Goal: Task Accomplishment & Management: Use online tool/utility

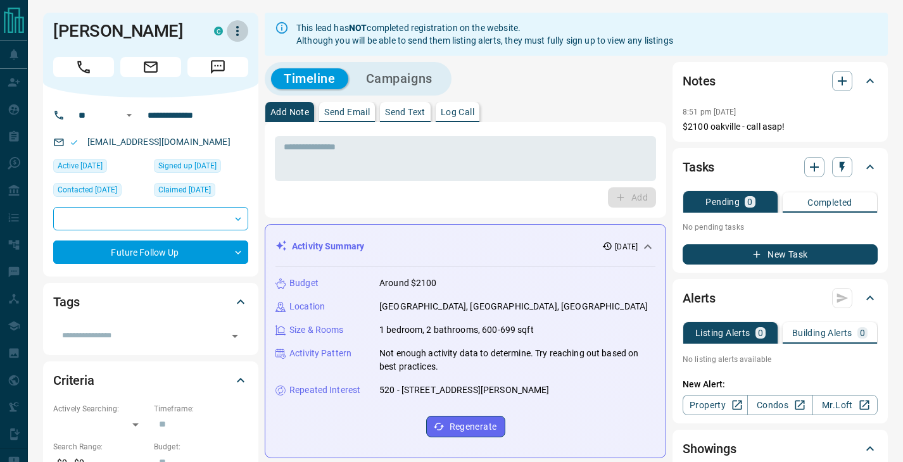
click at [237, 29] on icon "button" at bounding box center [237, 30] width 15 height 15
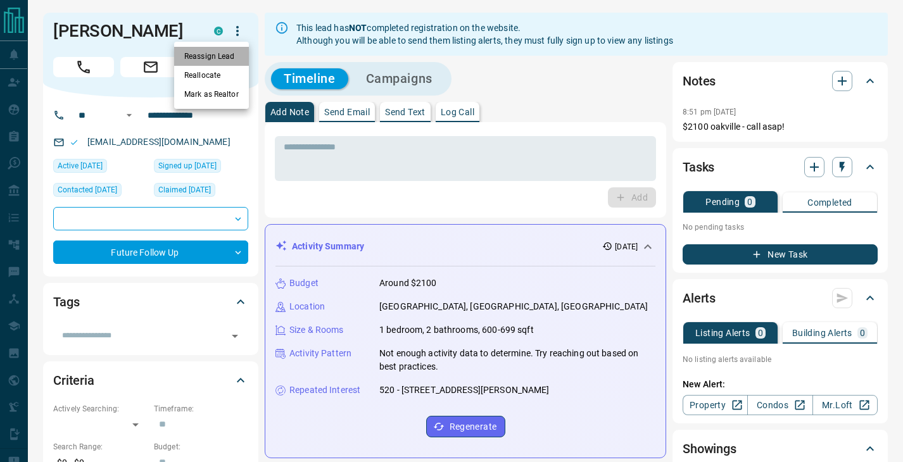
click at [215, 61] on li "Reassign Lead" at bounding box center [211, 56] width 75 height 19
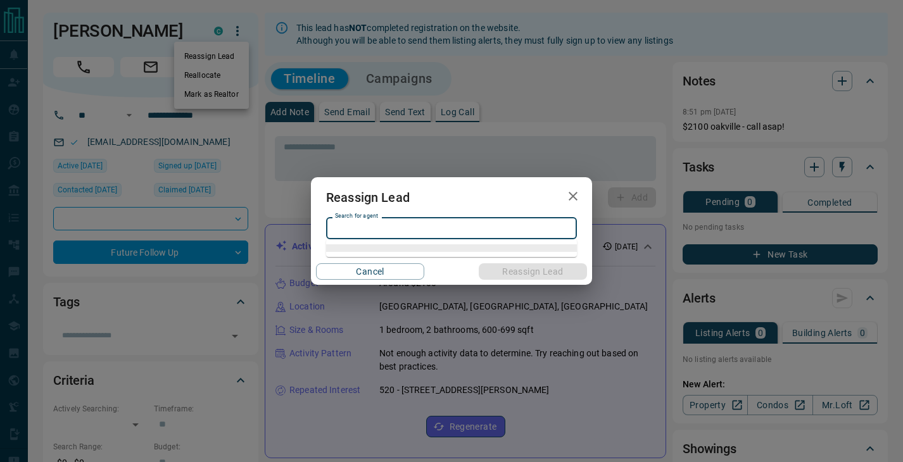
click at [364, 224] on input "Search for agent" at bounding box center [450, 229] width 241 height 14
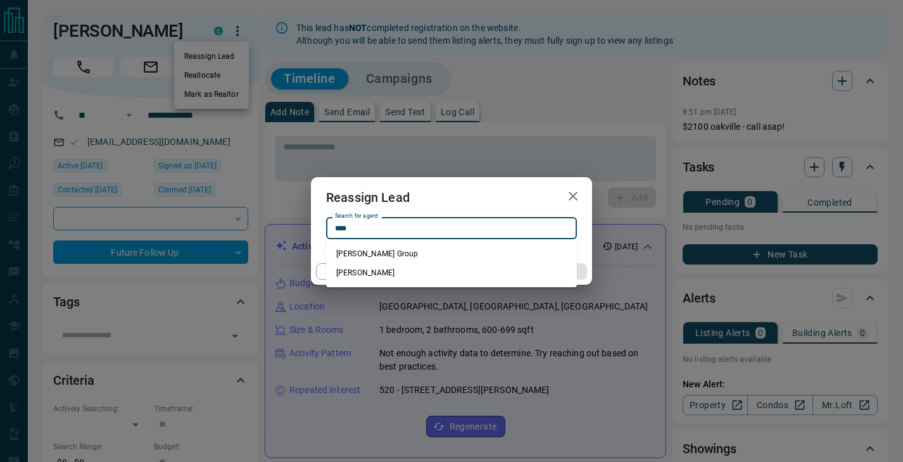
click at [381, 272] on li "[PERSON_NAME]" at bounding box center [451, 273] width 251 height 19
type input "**********"
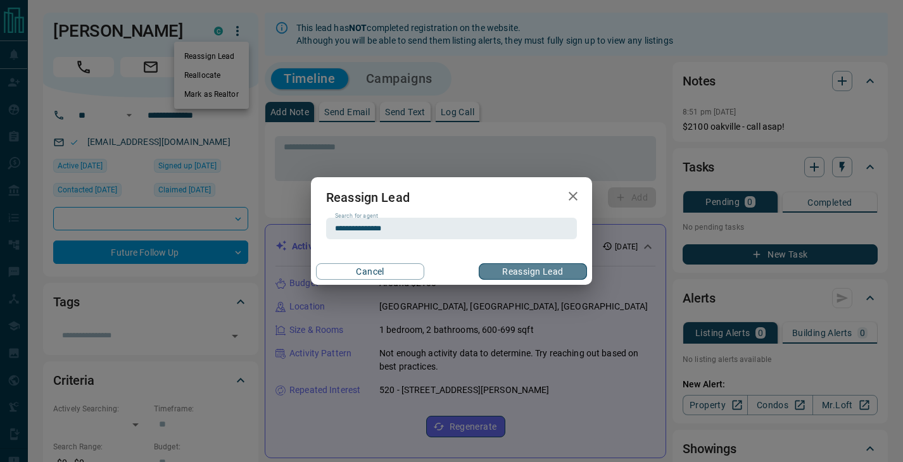
click at [537, 271] on button "Reassign Lead" at bounding box center [533, 272] width 108 height 16
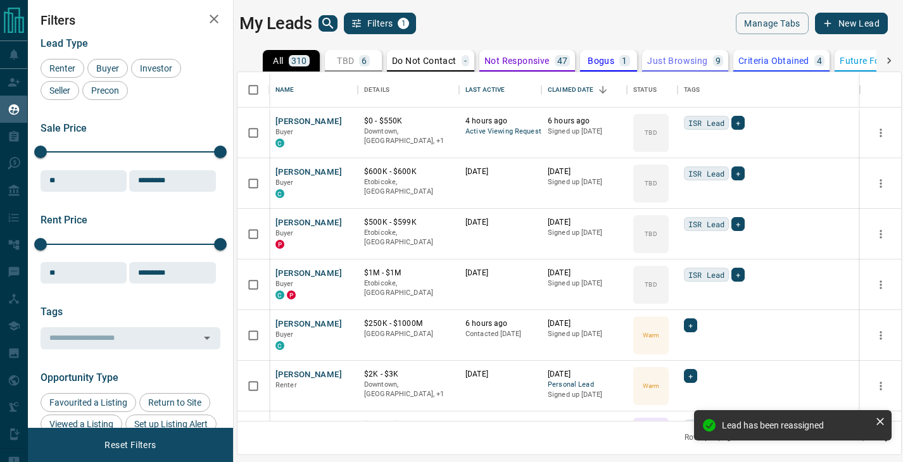
scroll to position [349, 664]
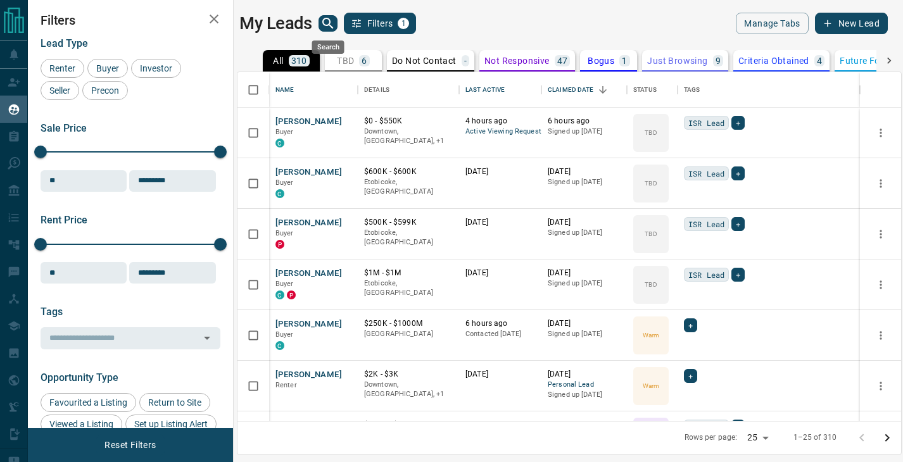
click at [323, 21] on icon "search button" at bounding box center [327, 23] width 11 height 11
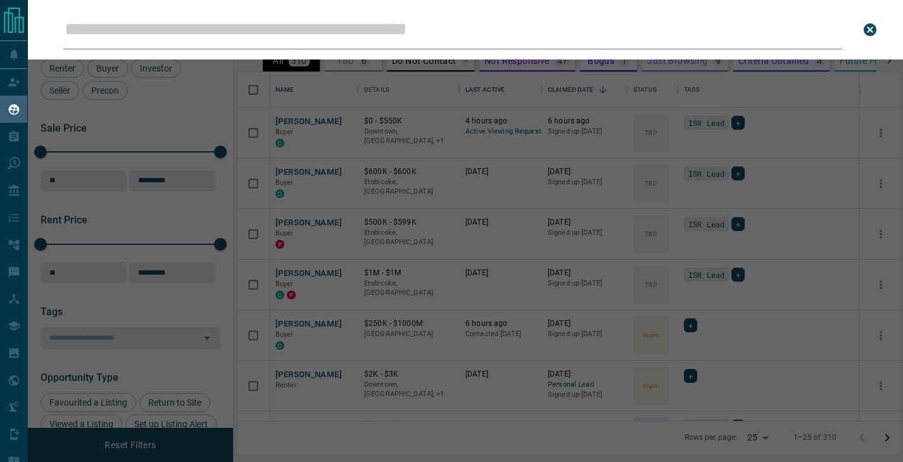
type input "*"
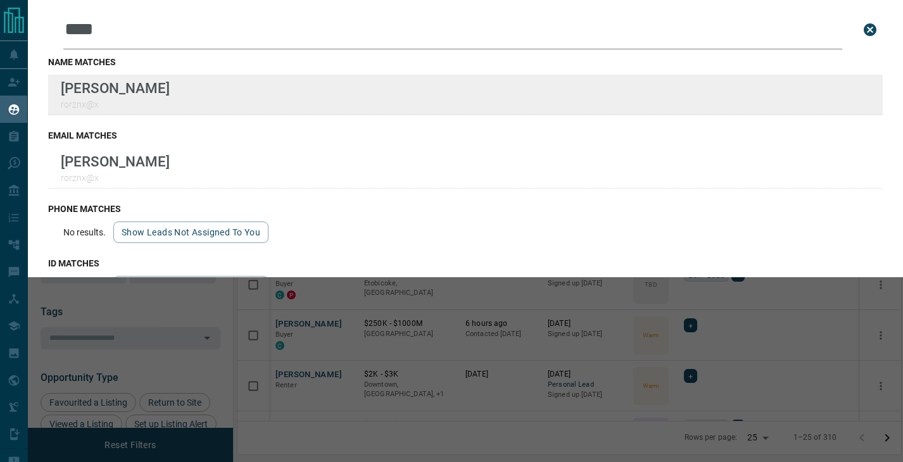
type input "****"
click at [318, 86] on div "[PERSON_NAME] rorznx@x" at bounding box center [465, 95] width 835 height 41
